Goal: Navigation & Orientation: Find specific page/section

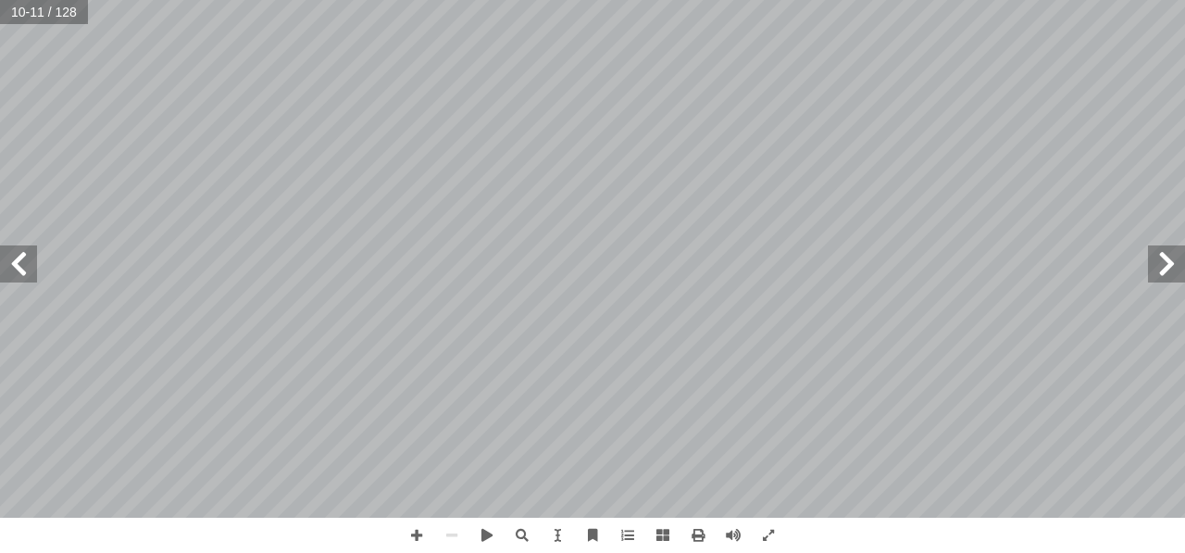
click at [1166, 267] on span at bounding box center [1166, 263] width 37 height 37
click at [30, 273] on span at bounding box center [18, 263] width 37 height 37
click at [22, 270] on span at bounding box center [18, 263] width 37 height 37
click at [1164, 278] on span at bounding box center [1166, 263] width 37 height 37
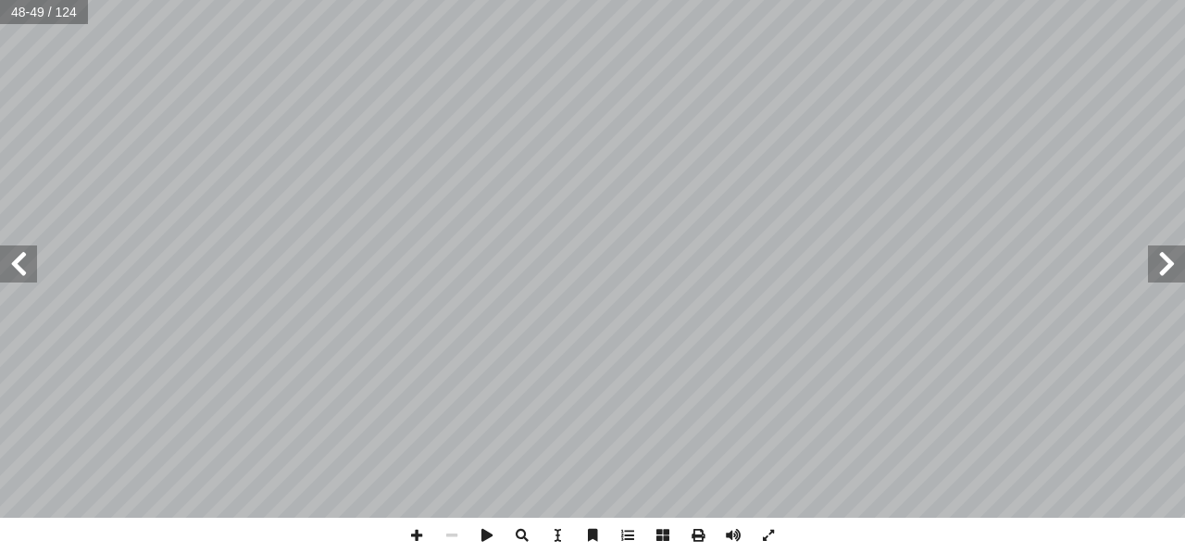
click at [18, 268] on span at bounding box center [18, 263] width 37 height 37
click at [1165, 269] on span at bounding box center [1166, 263] width 37 height 37
